Goal: Book appointment/travel/reservation

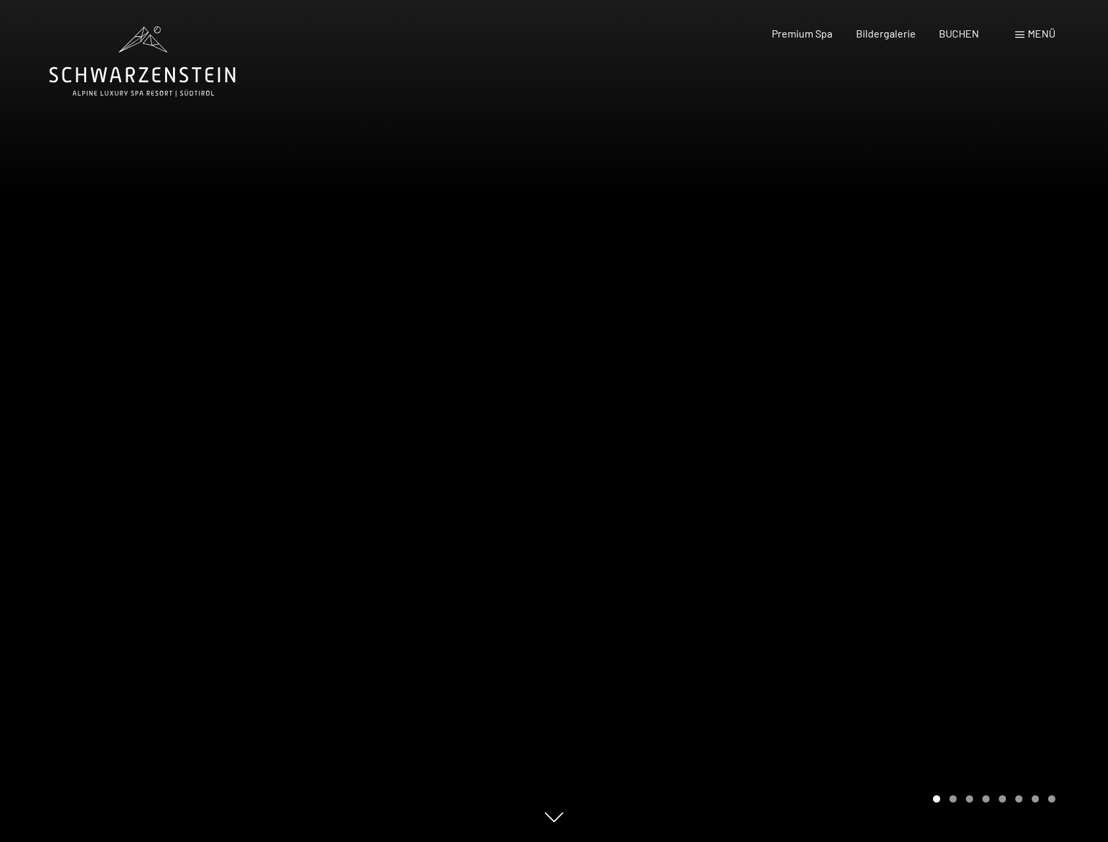
click at [1043, 32] on span "Menü" at bounding box center [1042, 33] width 28 height 13
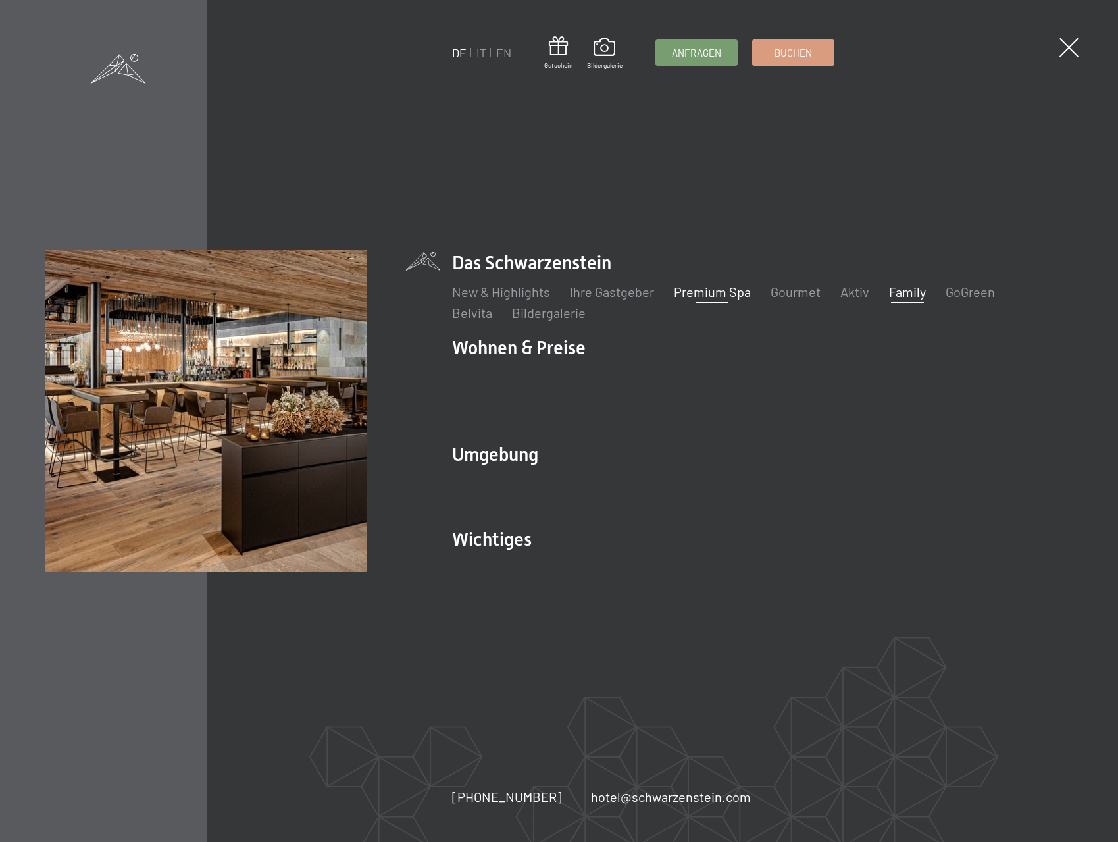
click at [722, 299] on link "Premium Spa" at bounding box center [712, 292] width 77 height 16
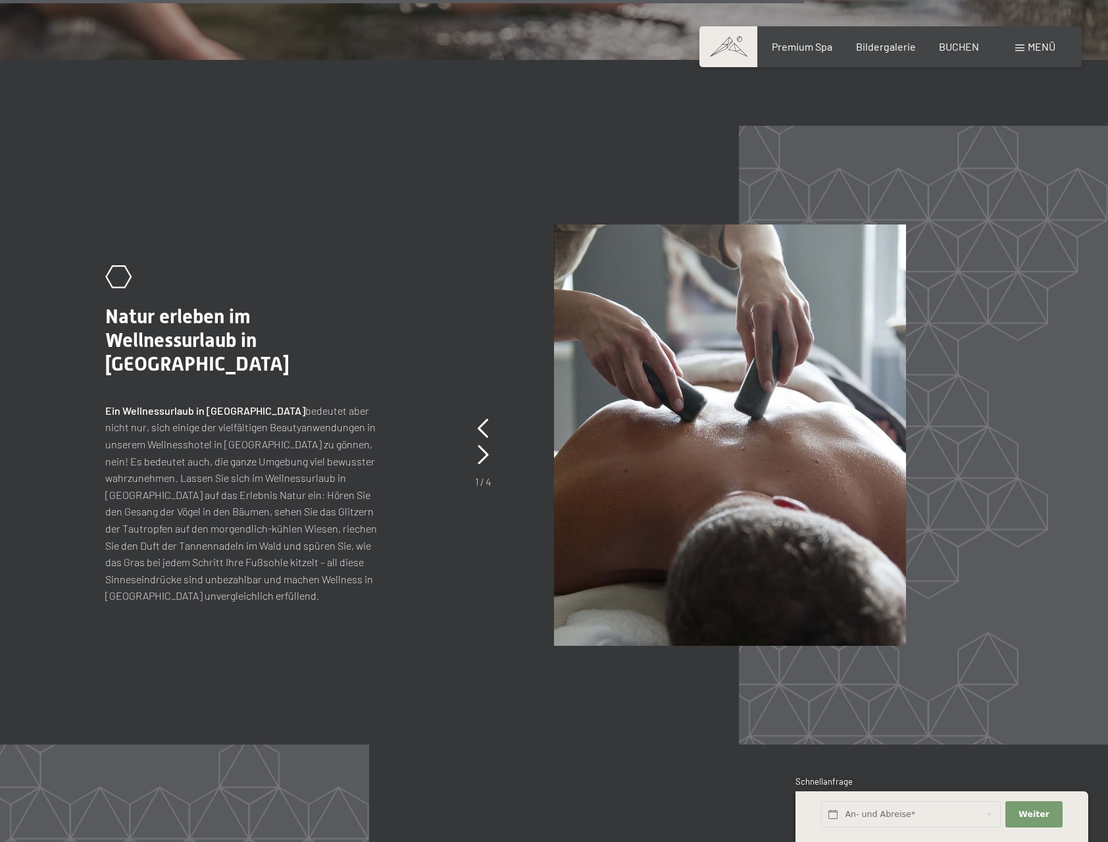
scroll to position [6384, 0]
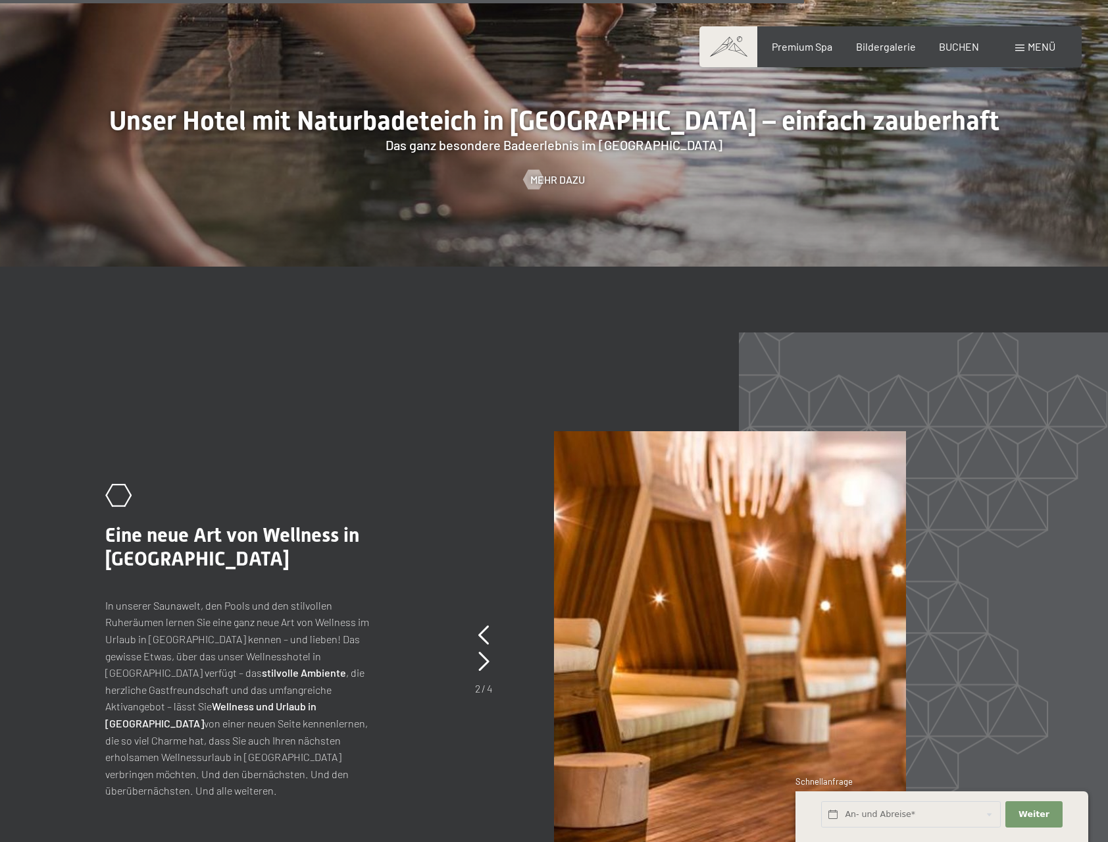
click at [1023, 47] on span at bounding box center [1020, 48] width 9 height 7
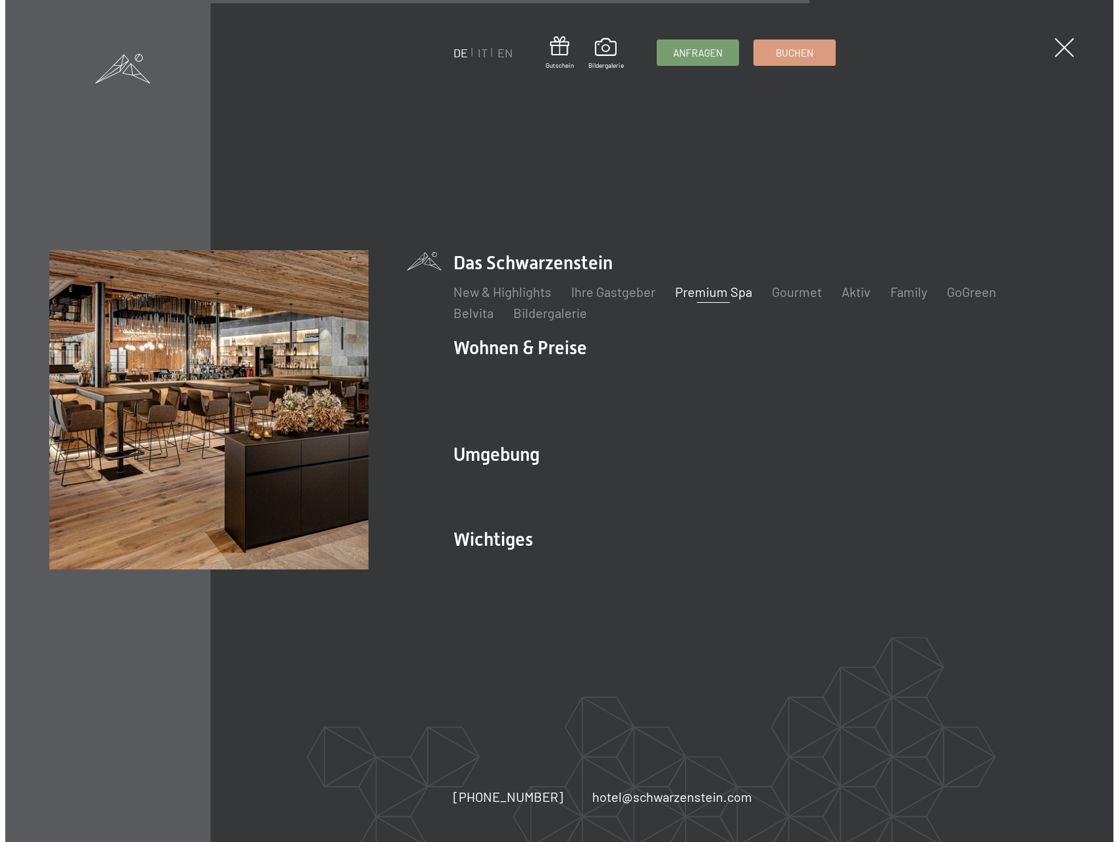
scroll to position [6400, 0]
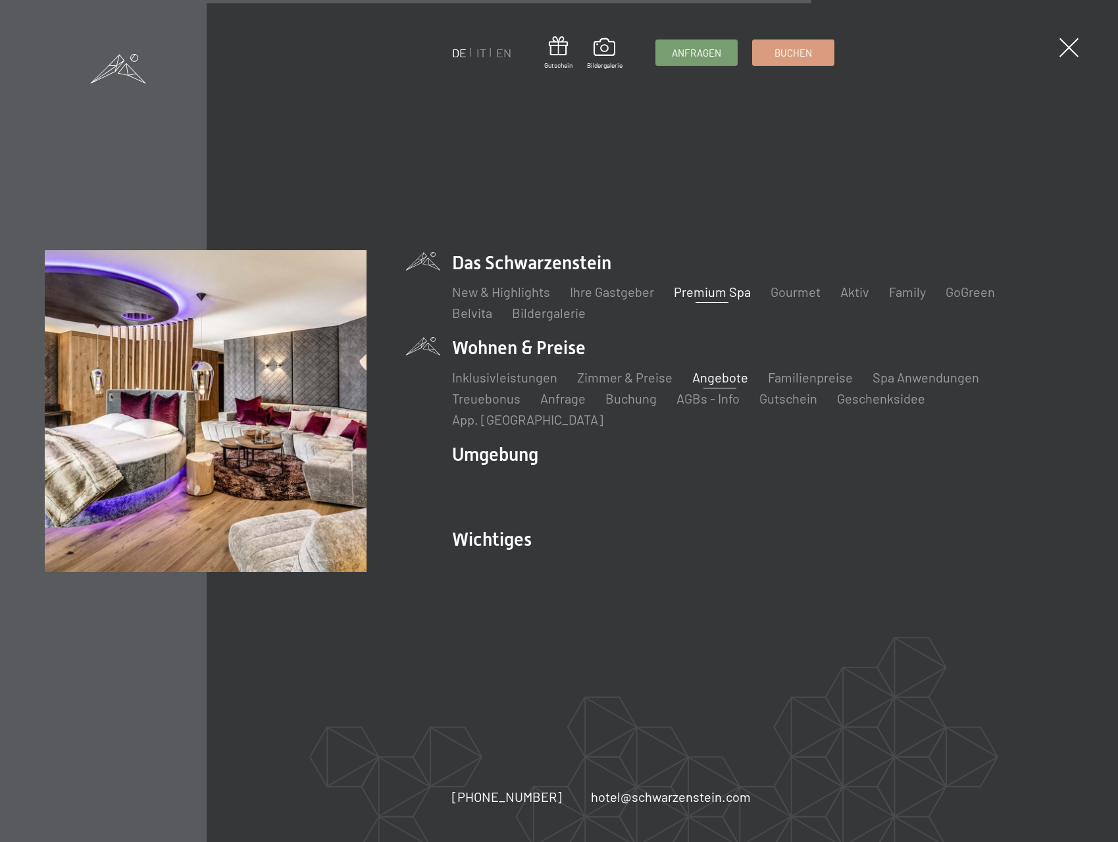
click at [702, 385] on link "Angebote" at bounding box center [720, 377] width 56 height 16
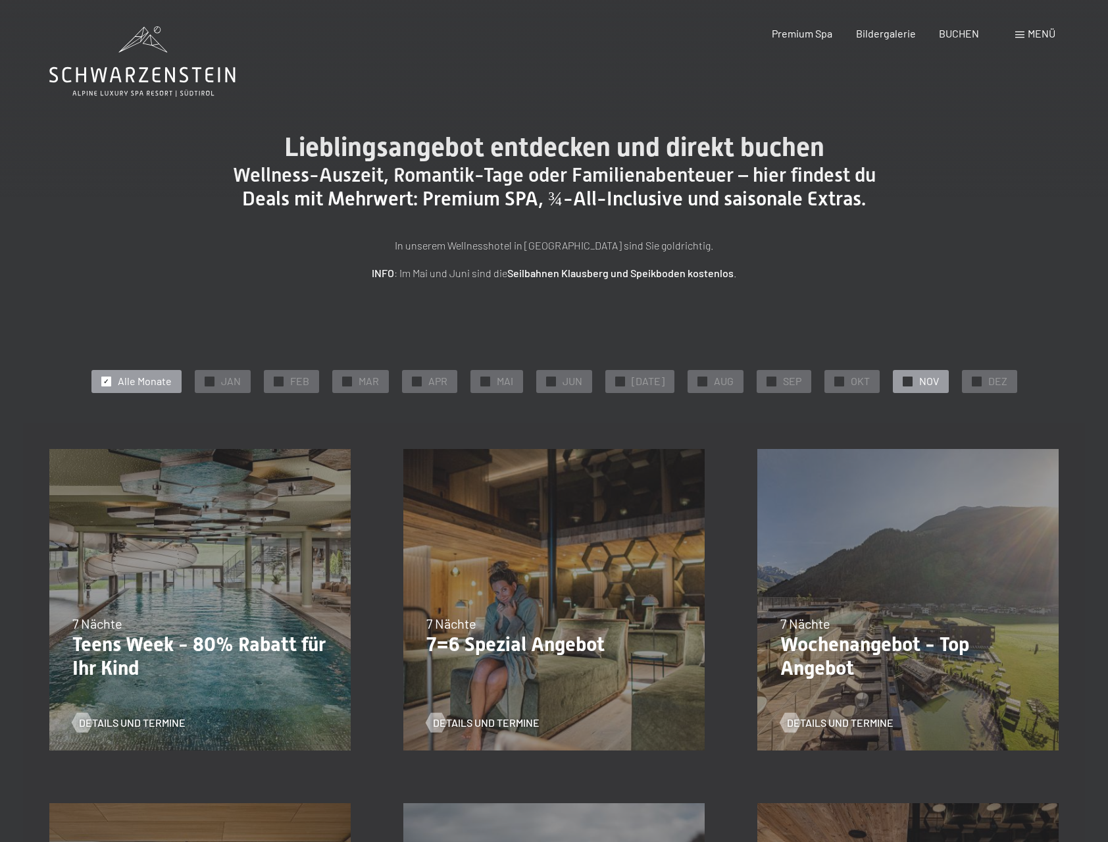
click at [919, 382] on span "NOV" at bounding box center [929, 381] width 20 height 14
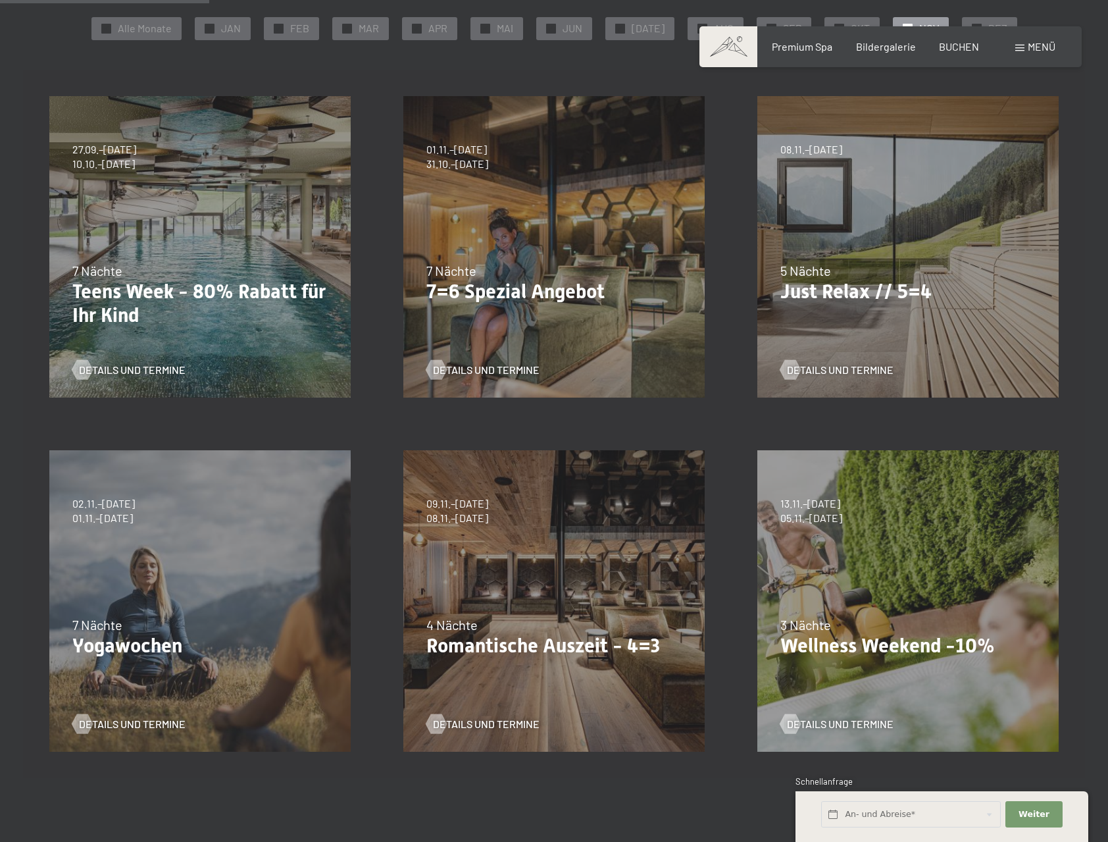
scroll to position [395, 0]
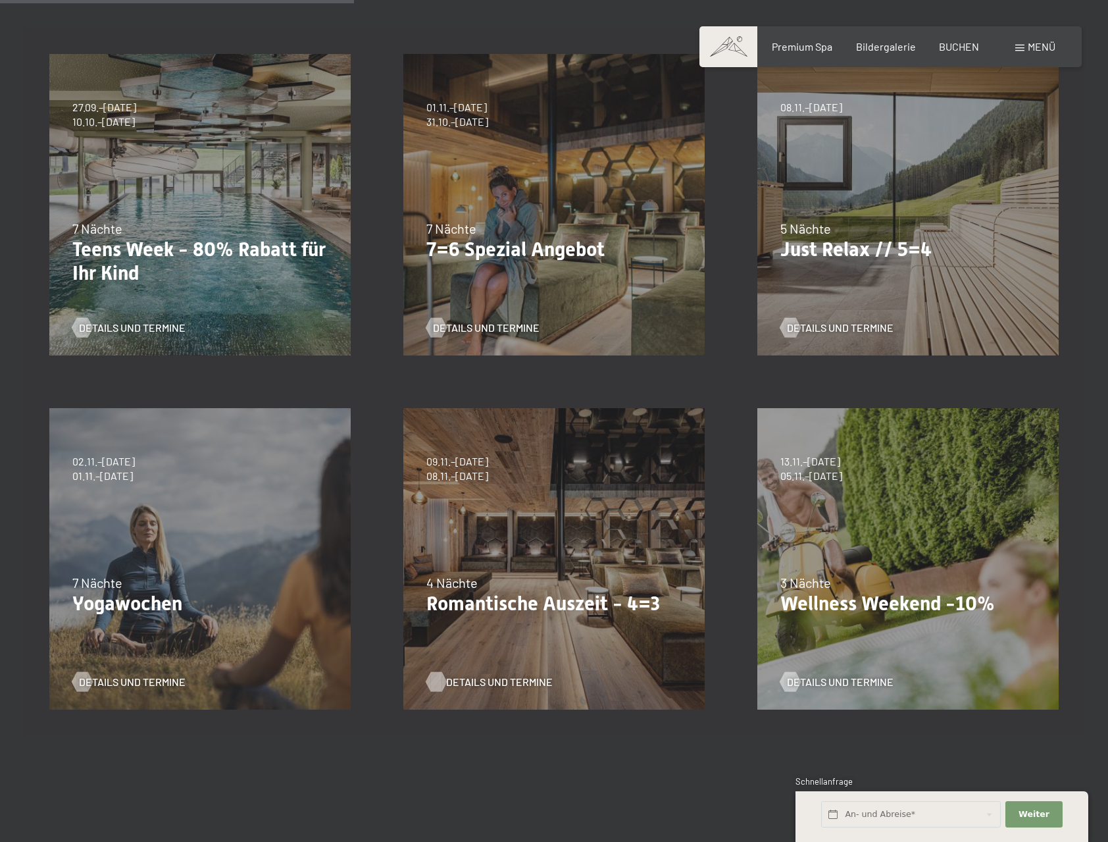
click at [495, 683] on span "Details und Termine" at bounding box center [499, 682] width 107 height 14
click at [813, 582] on span "3 Nächte" at bounding box center [806, 583] width 51 height 16
drag, startPoint x: 788, startPoint y: 585, endPoint x: 820, endPoint y: 625, distance: 50.6
click at [820, 625] on div "13.11.–01.12.2025 11.12.–22.12.2025 15.01.–26.01.2026 12.03.–23.03.2026 14.05.–…" at bounding box center [908, 559] width 354 height 354
drag, startPoint x: 820, startPoint y: 625, endPoint x: 951, endPoint y: 661, distance: 135.9
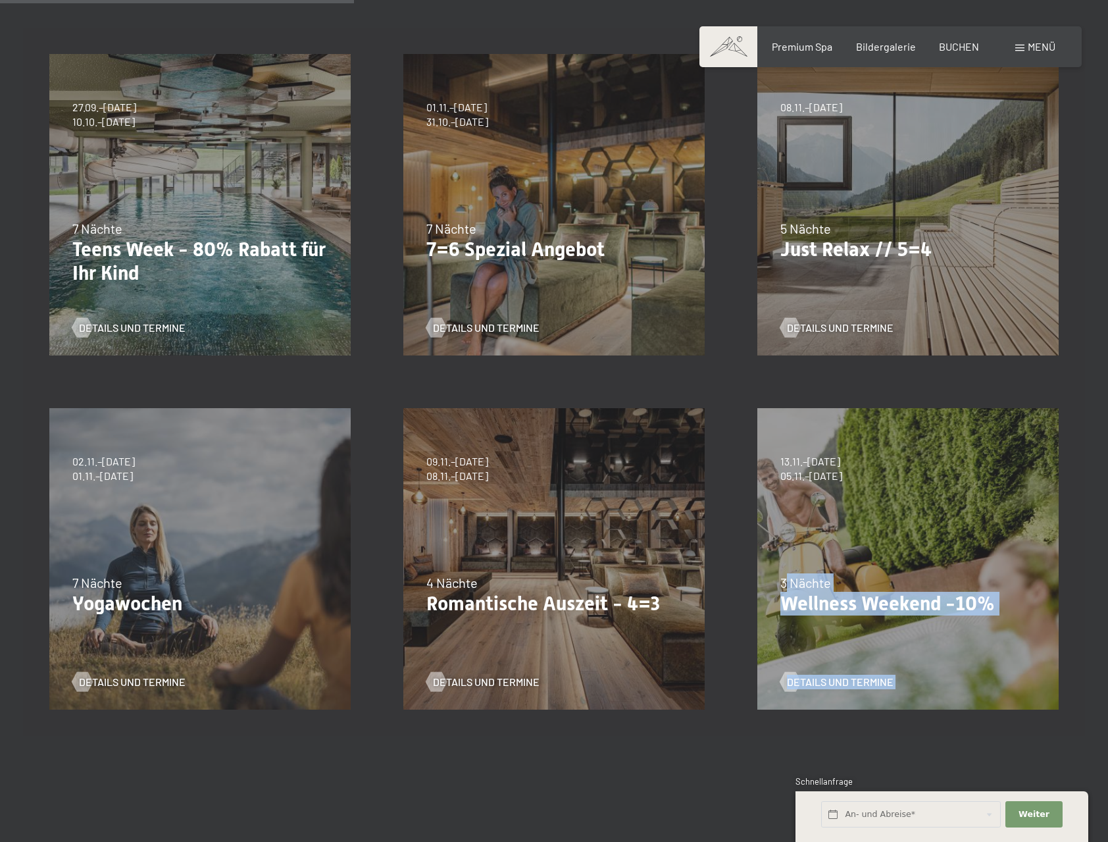
click at [951, 661] on div "Details und Termine" at bounding box center [903, 672] width 245 height 34
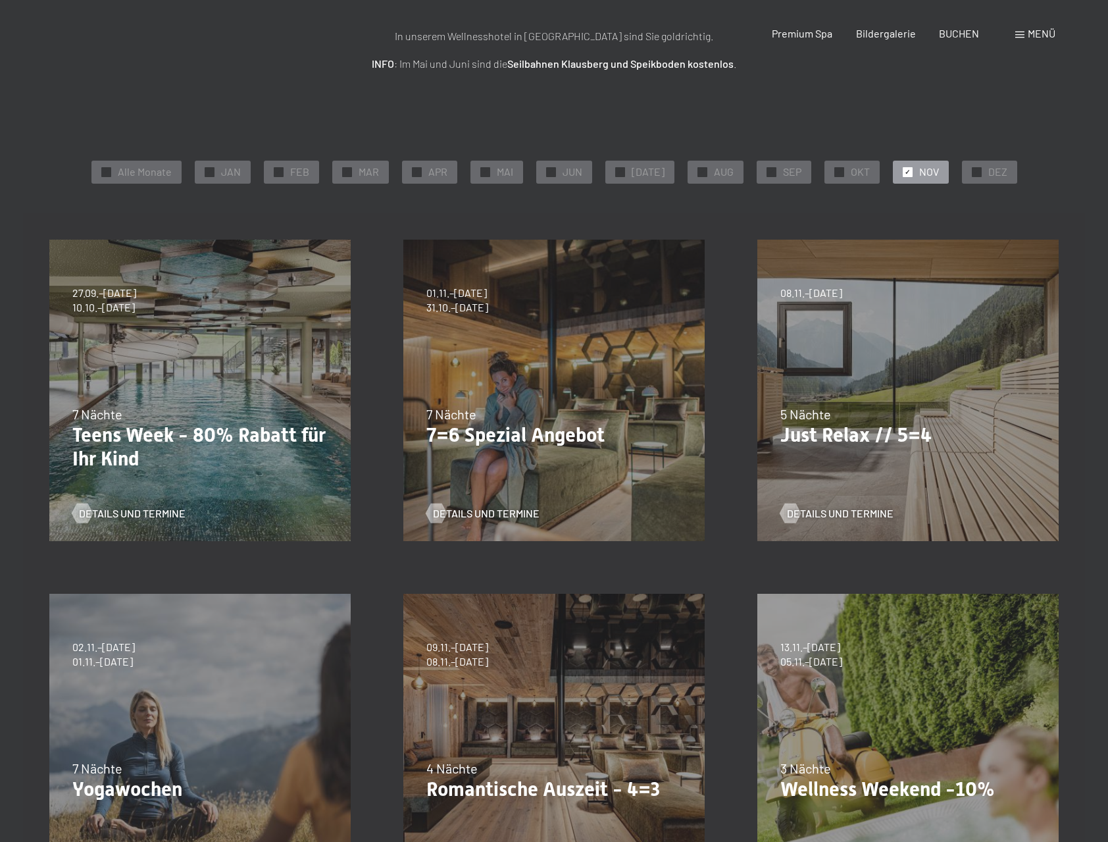
scroll to position [0, 0]
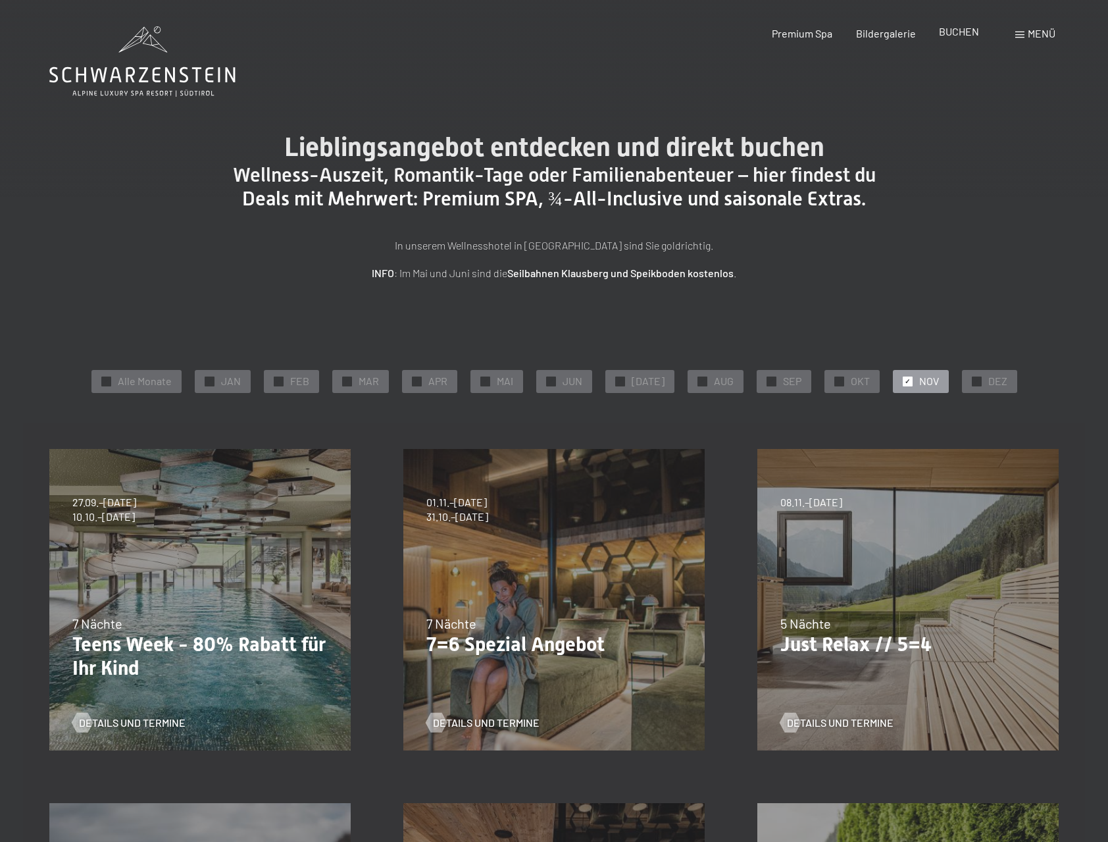
click at [956, 34] on span "BUCHEN" at bounding box center [959, 31] width 40 height 13
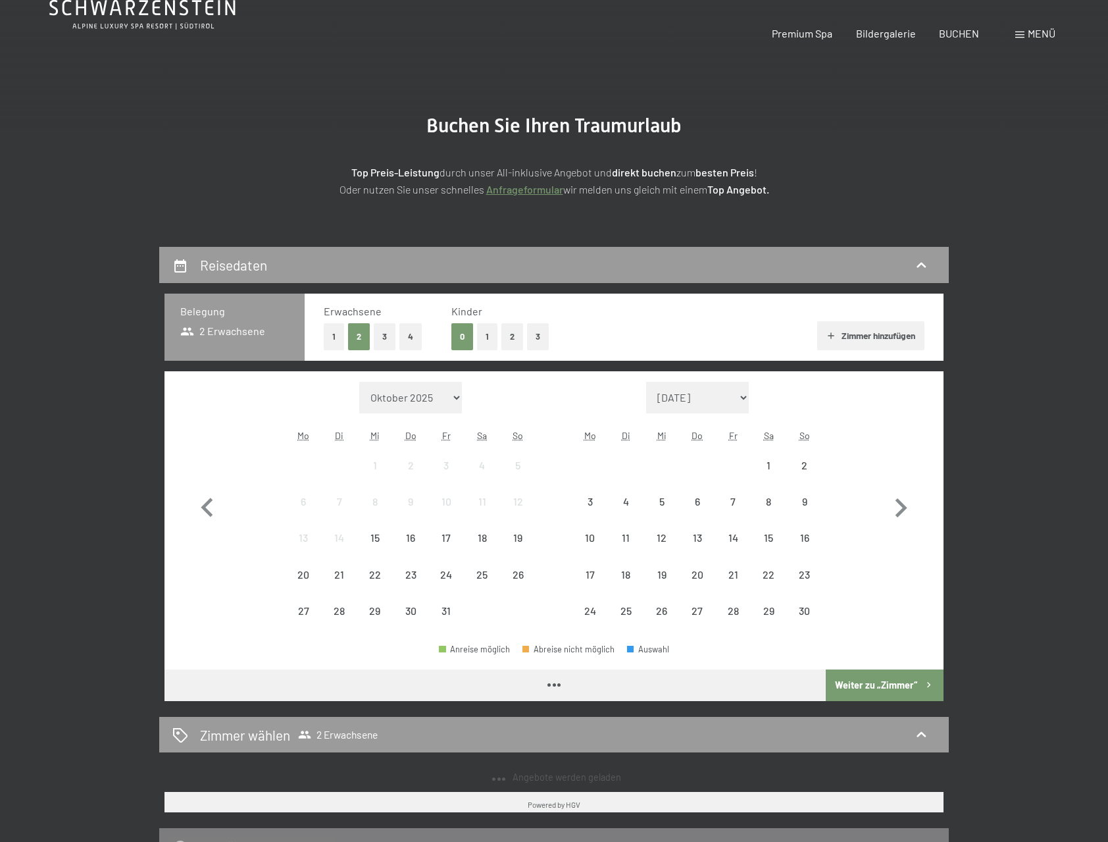
scroll to position [132, 0]
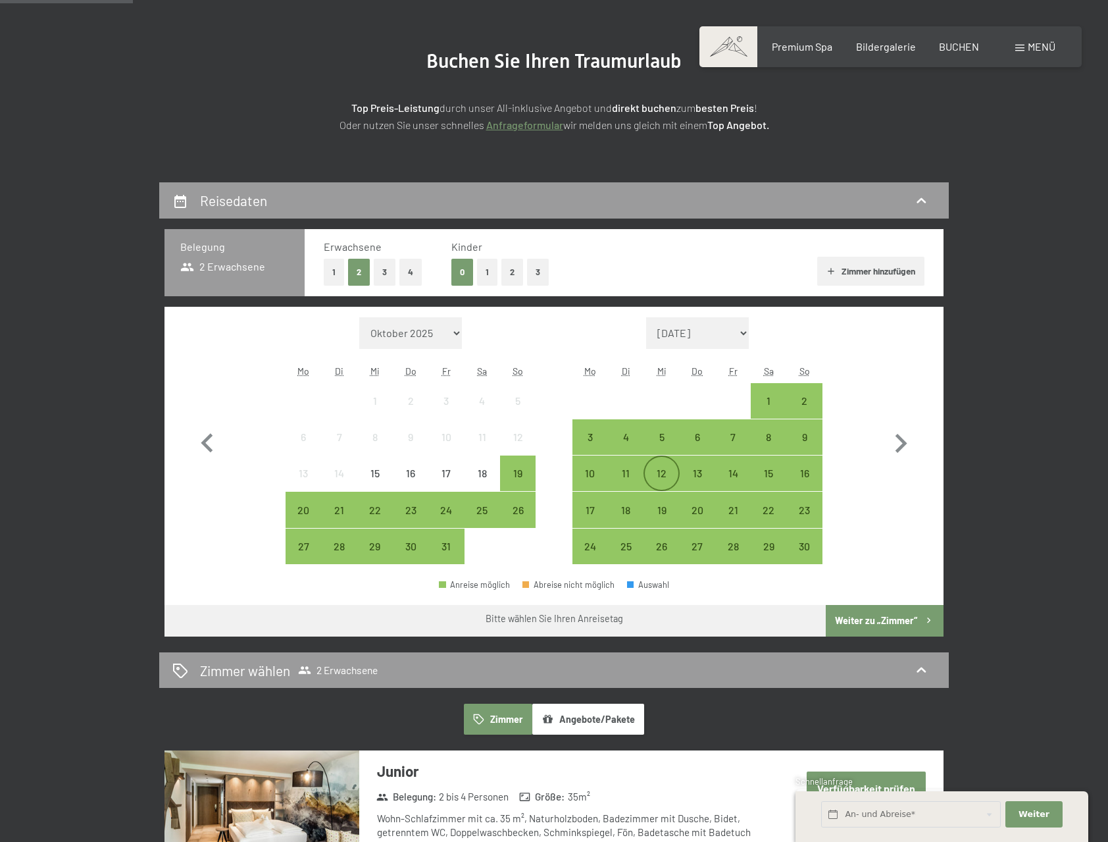
click at [669, 473] on div "12" at bounding box center [661, 484] width 33 height 33
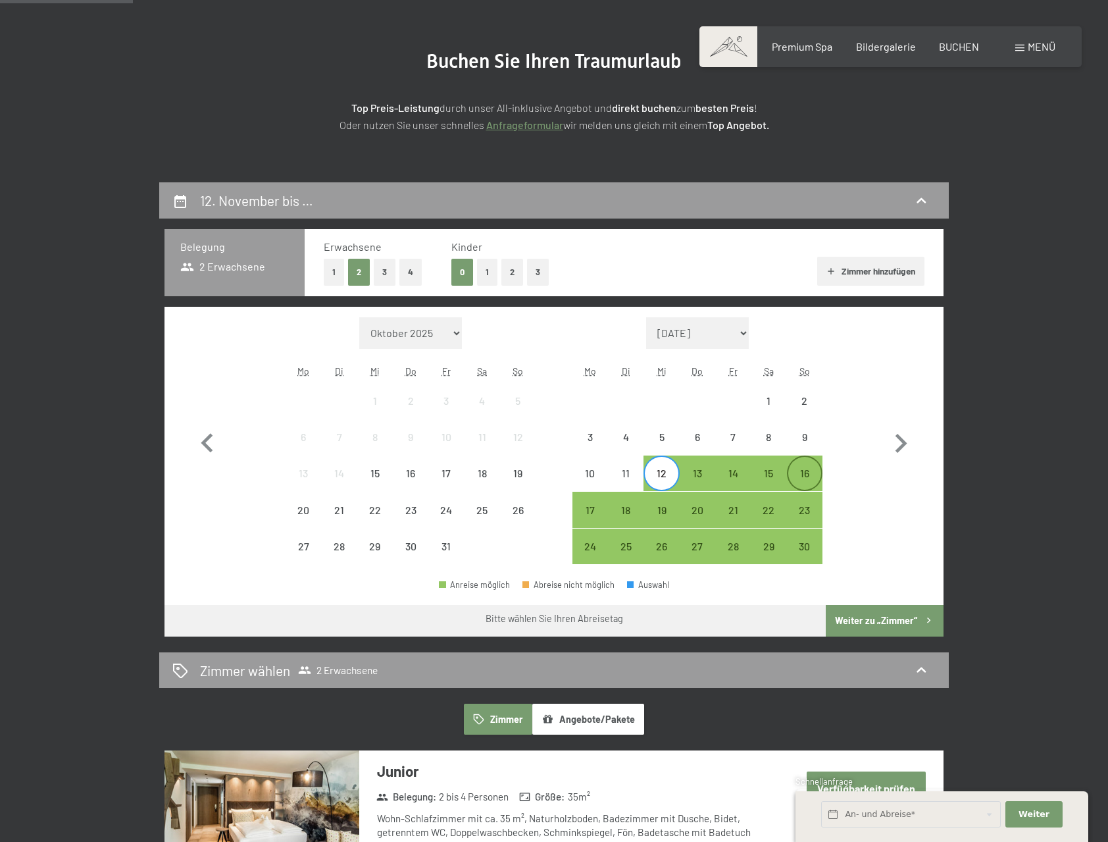
click at [807, 473] on div "16" at bounding box center [804, 484] width 33 height 33
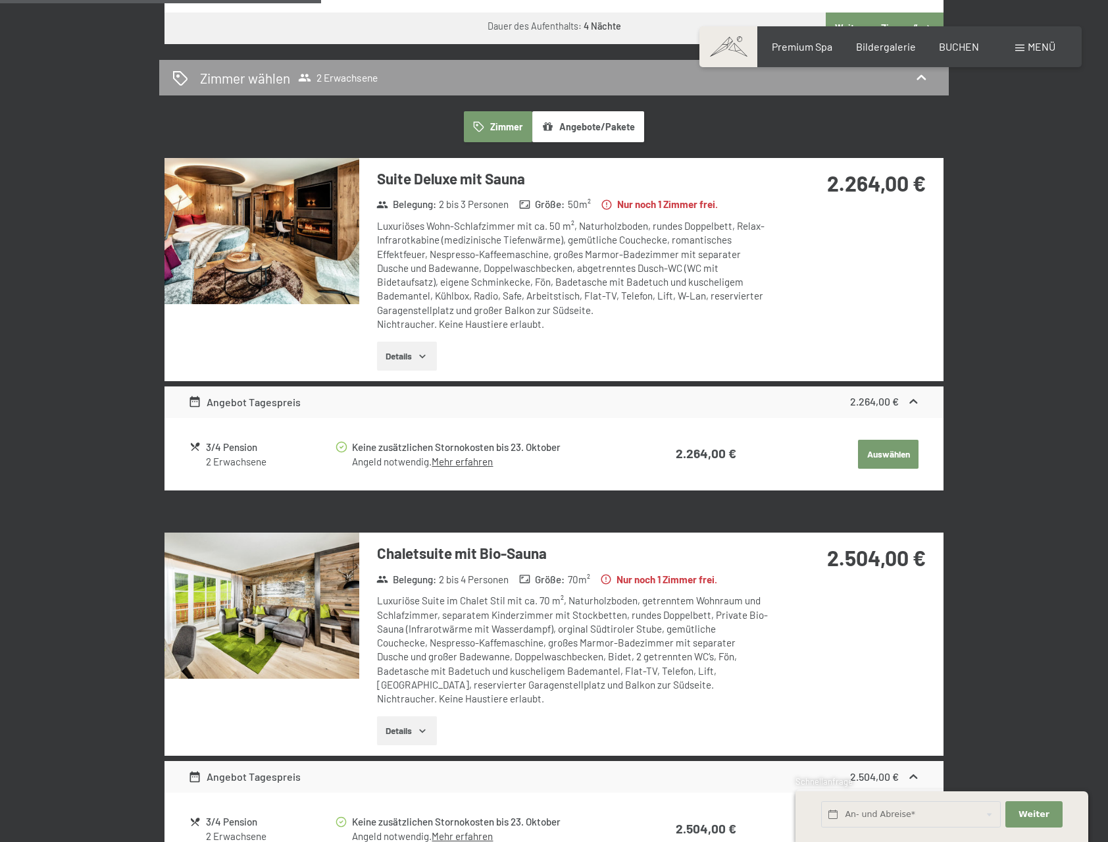
scroll to position [329, 0]
